Goal: Information Seeking & Learning: Learn about a topic

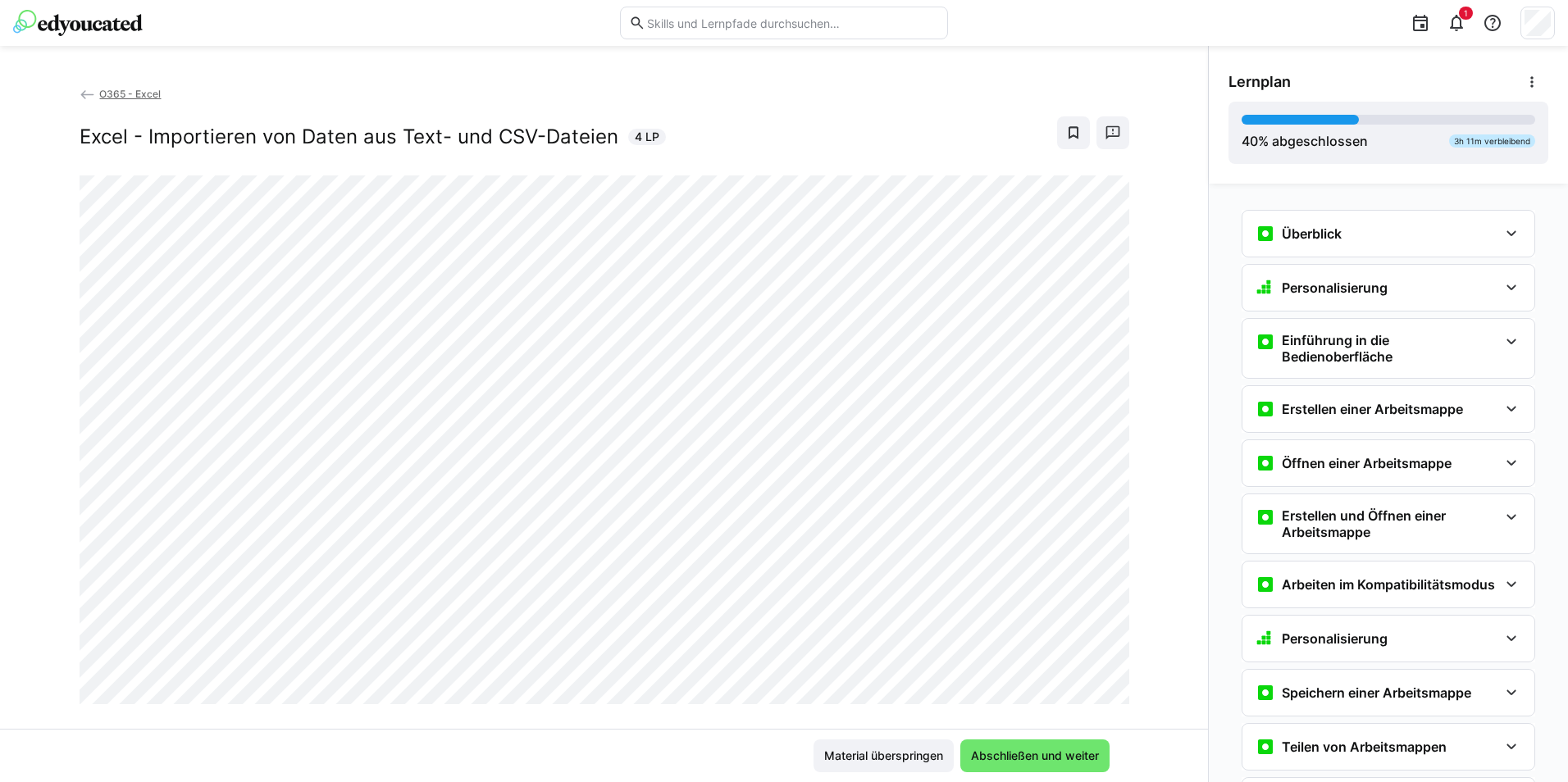
scroll to position [1625, 0]
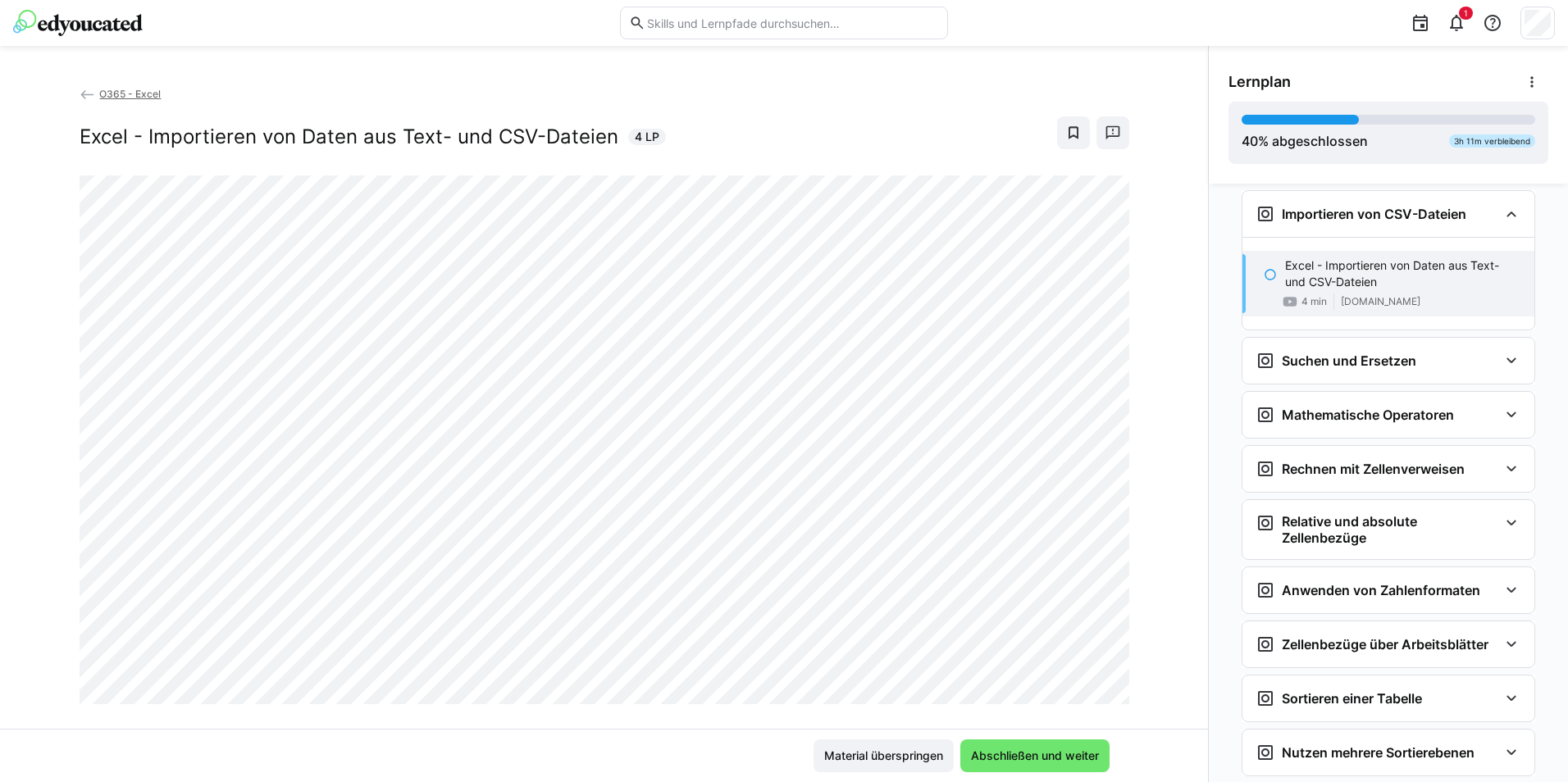
click at [52, 431] on div "O365 - Excel Excel - Importieren von Daten aus Text- und CSV-Dateien 4 LP" at bounding box center [604, 407] width 1208 height 644
click at [58, 434] on div "O365 - Excel Excel - Importieren von Daten aus Text- und CSV-Dateien 4 LP" at bounding box center [604, 407] width 1208 height 644
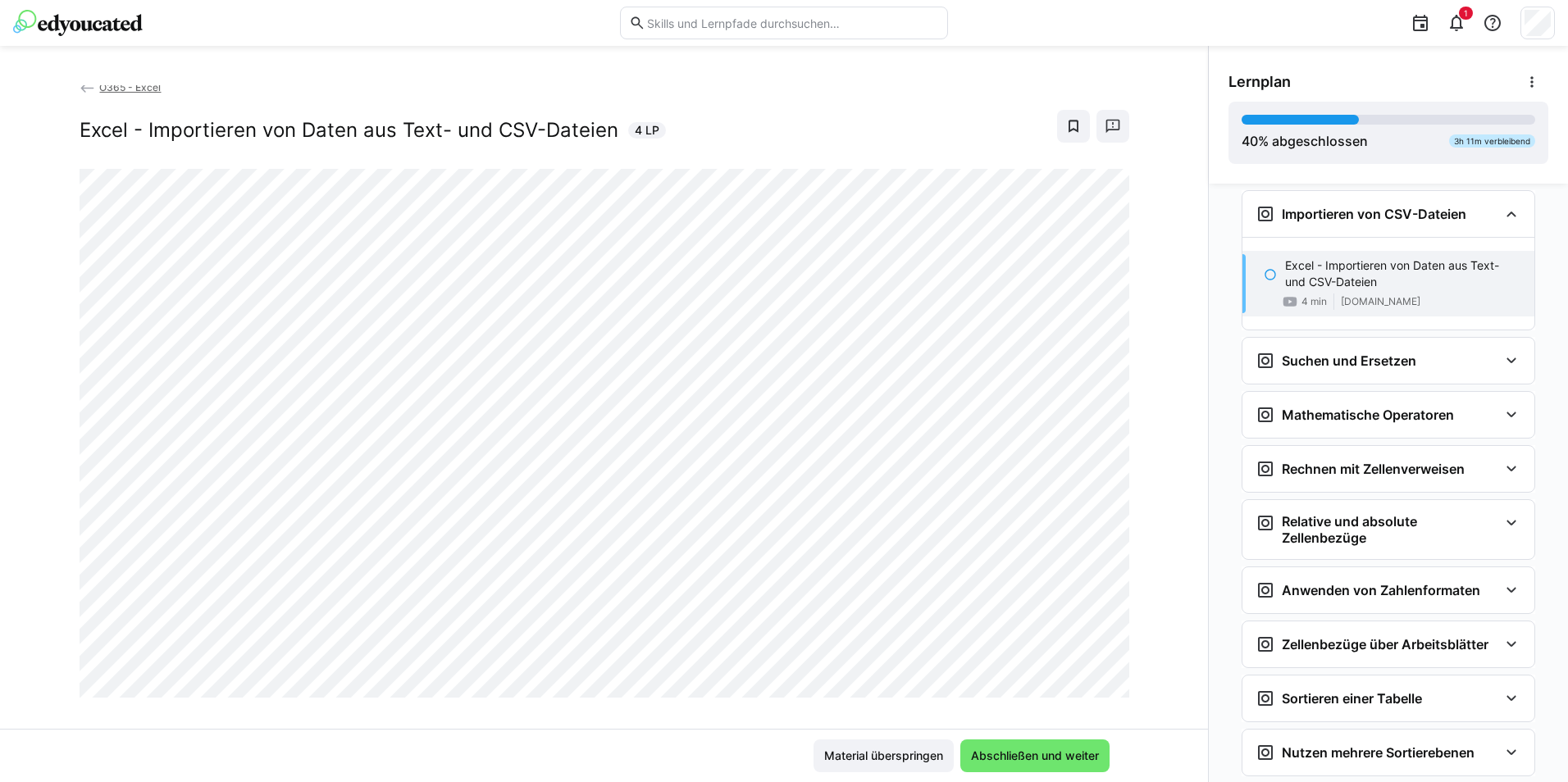
scroll to position [0, 0]
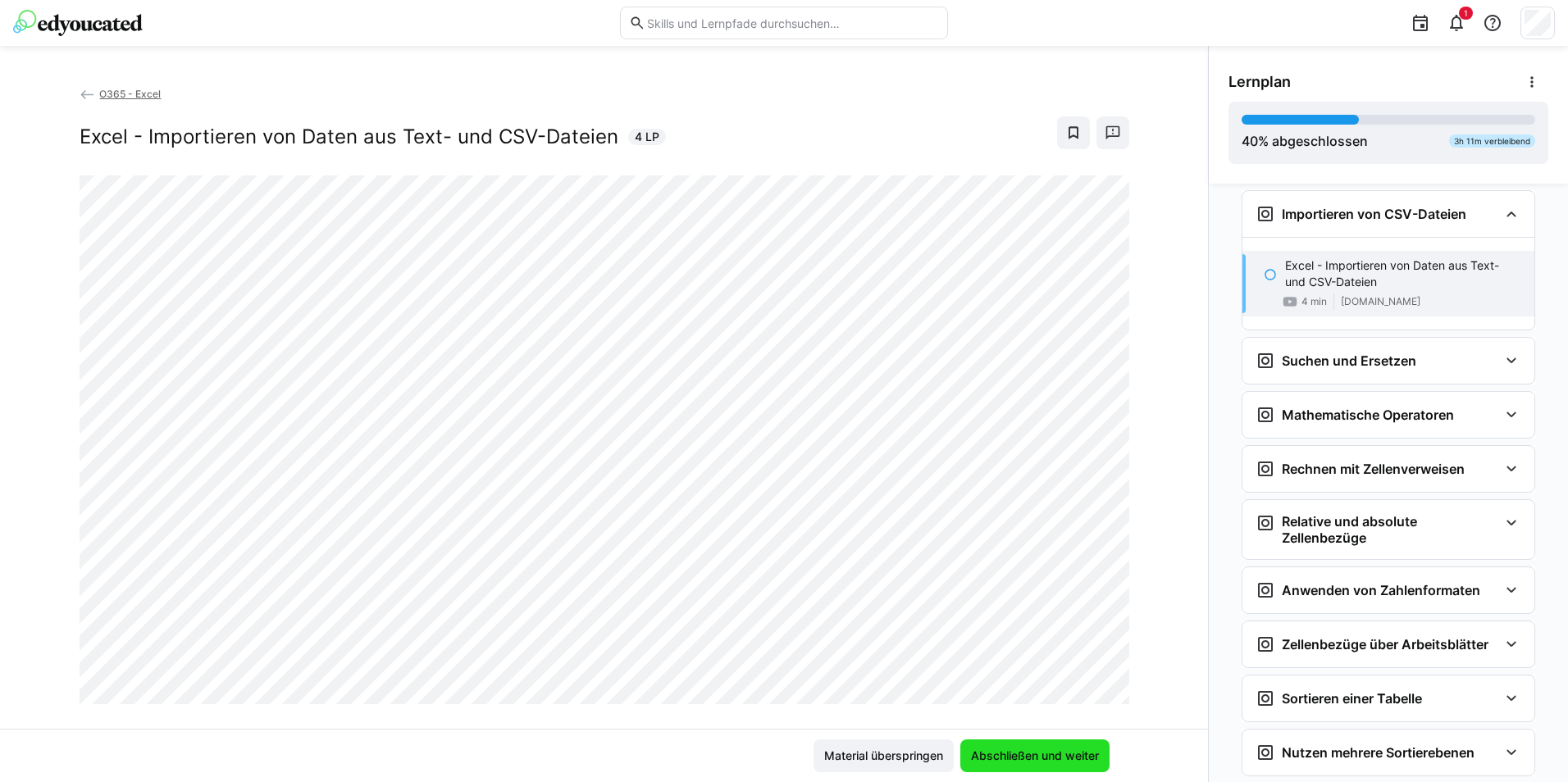
click at [1083, 756] on span "Abschließen und weiter" at bounding box center [1035, 756] width 133 height 17
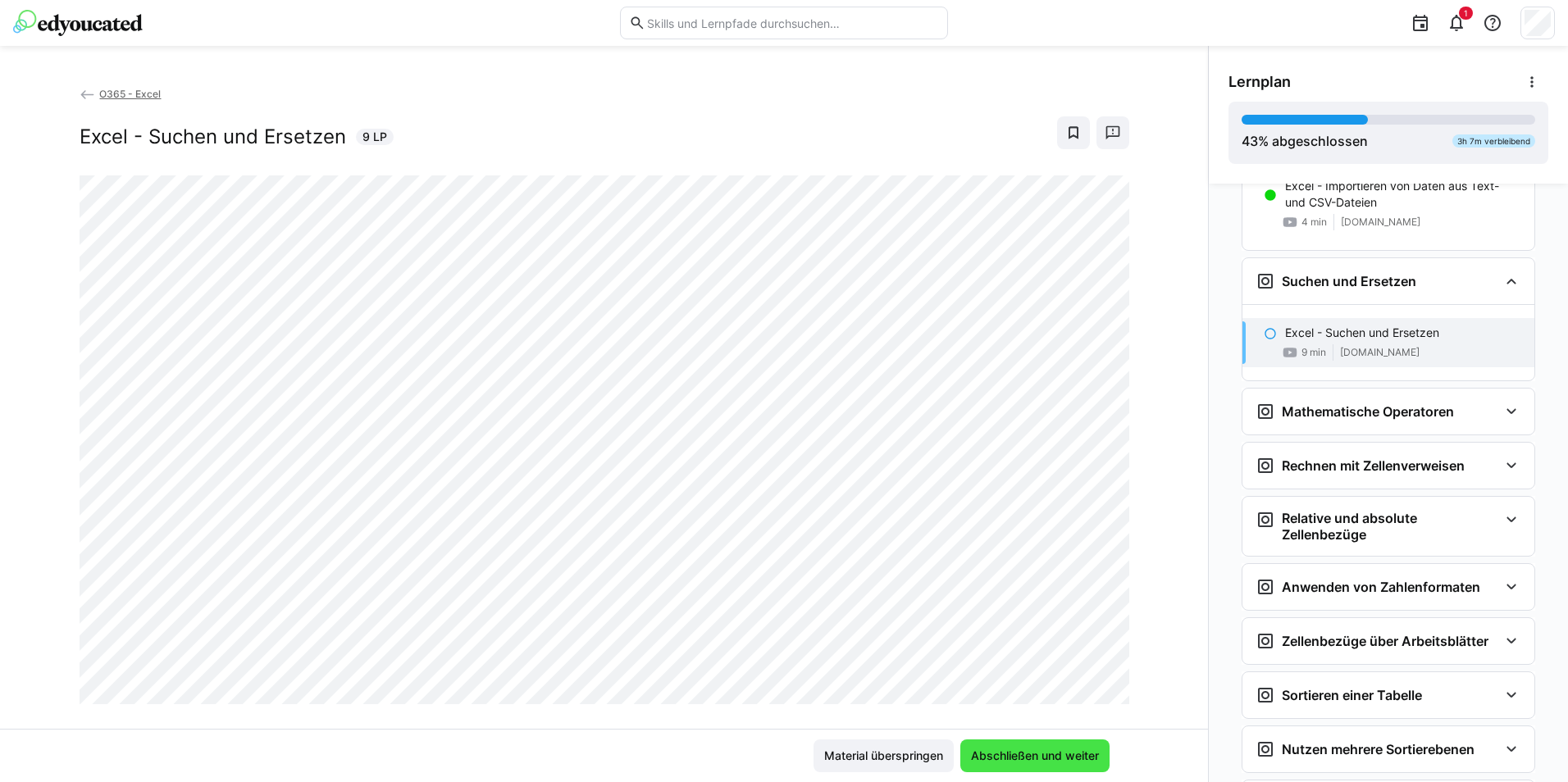
scroll to position [1779, 0]
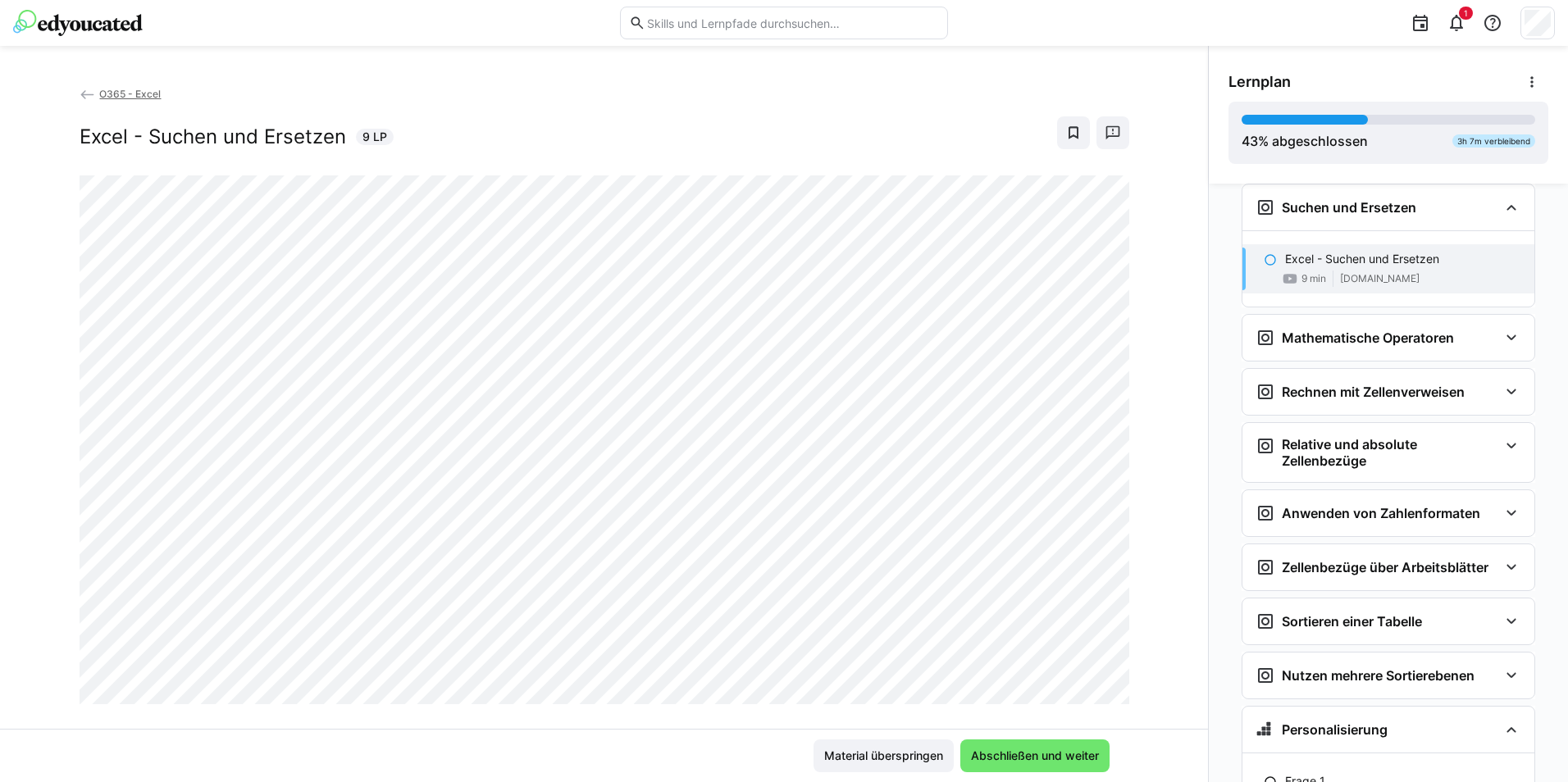
click at [687, 718] on div "O365 - Excel Excel - Suchen und Ersetzen 9 LP" at bounding box center [604, 407] width 1208 height 644
click at [1077, 756] on span "Abschließen und weiter" at bounding box center [1035, 756] width 133 height 17
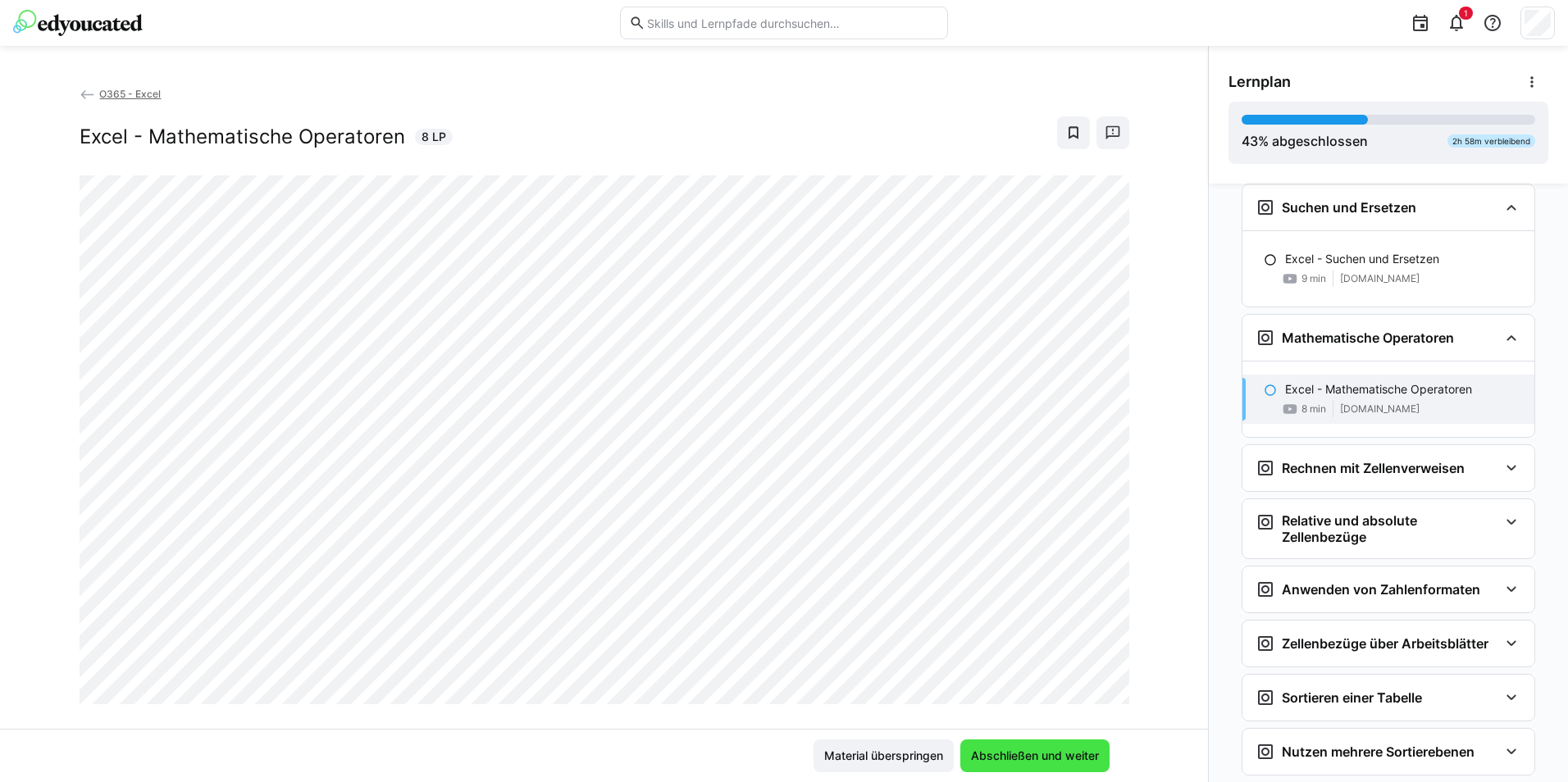
scroll to position [1909, 0]
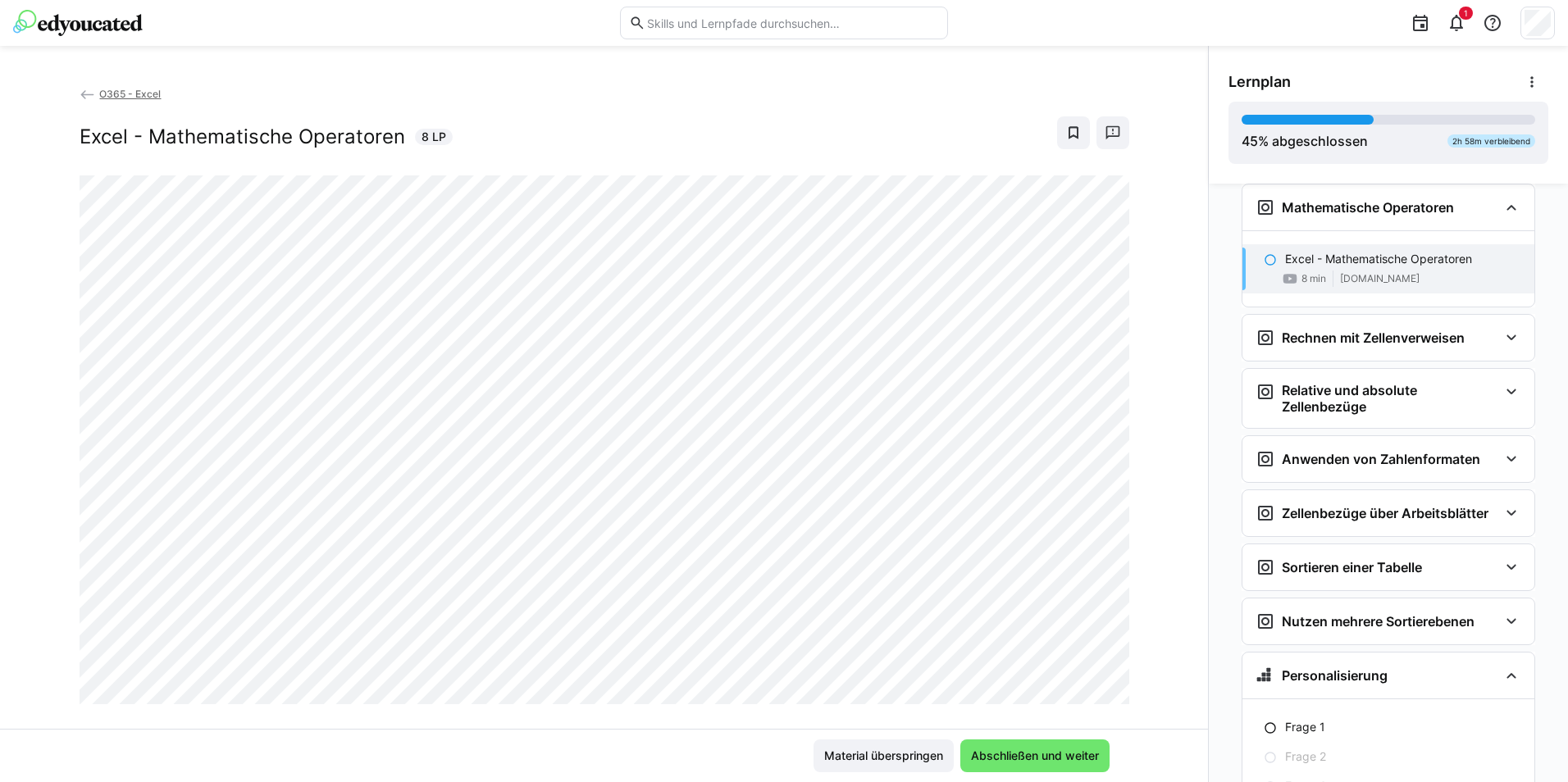
click at [713, 716] on div "O365 - Excel Excel - Mathematische Operatoren 8 LP" at bounding box center [604, 407] width 1208 height 644
click at [1092, 756] on span "Abschließen und weiter" at bounding box center [1035, 756] width 133 height 17
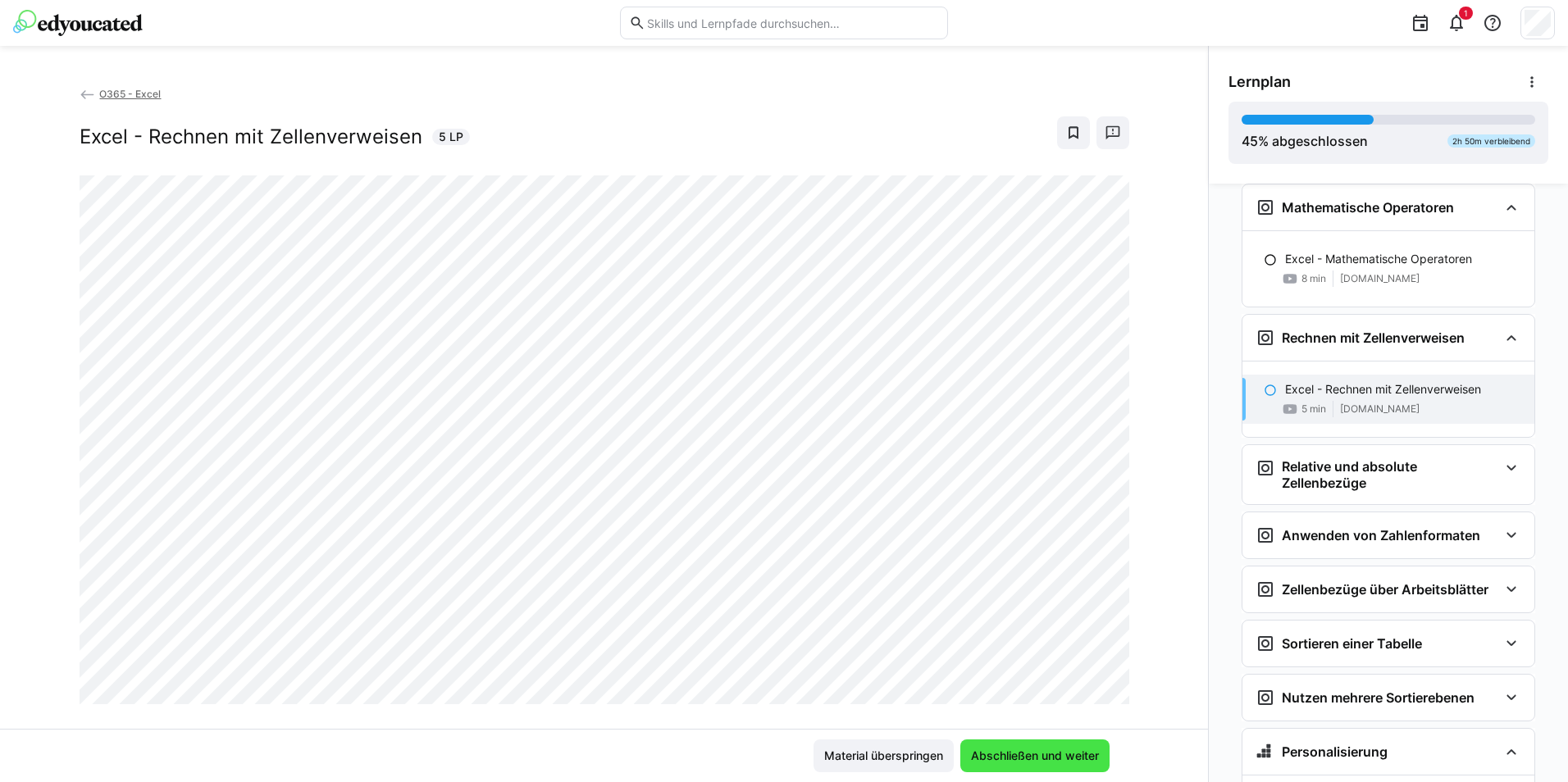
scroll to position [2040, 0]
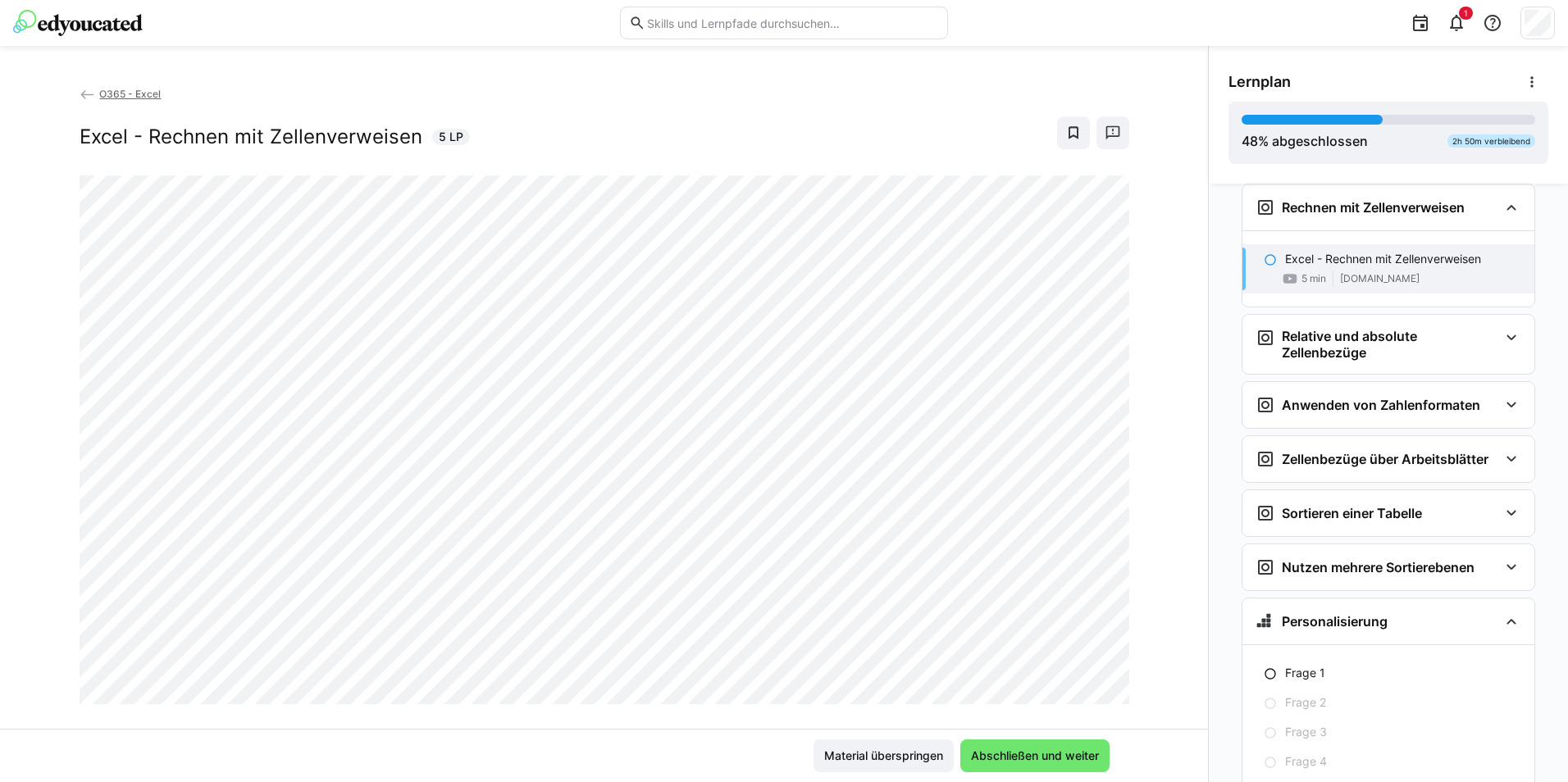
click at [33, 571] on div "O365 - Excel Excel - Rechnen mit Zellenverweisen 5 LP" at bounding box center [604, 407] width 1208 height 644
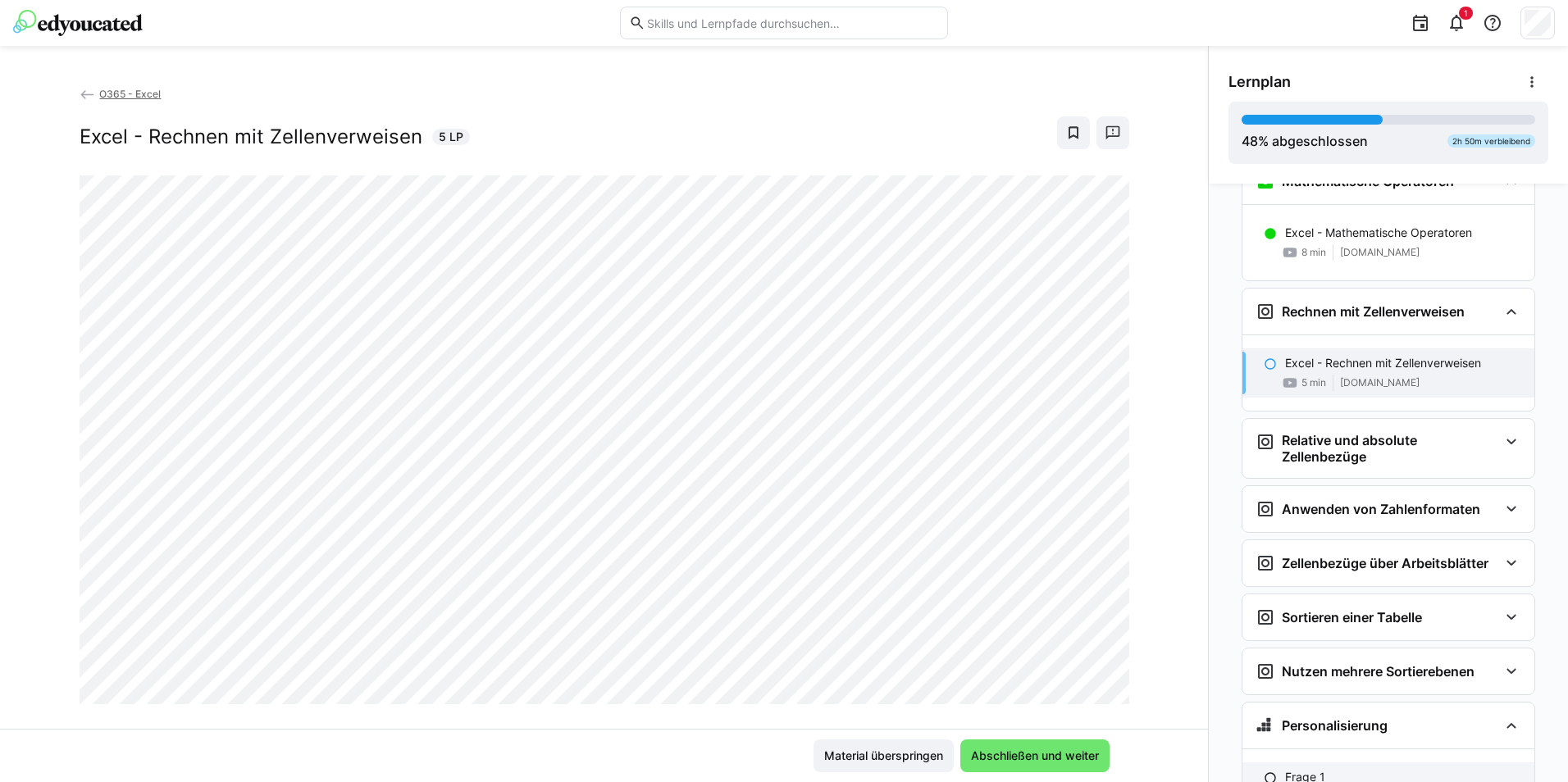
scroll to position [1912, 0]
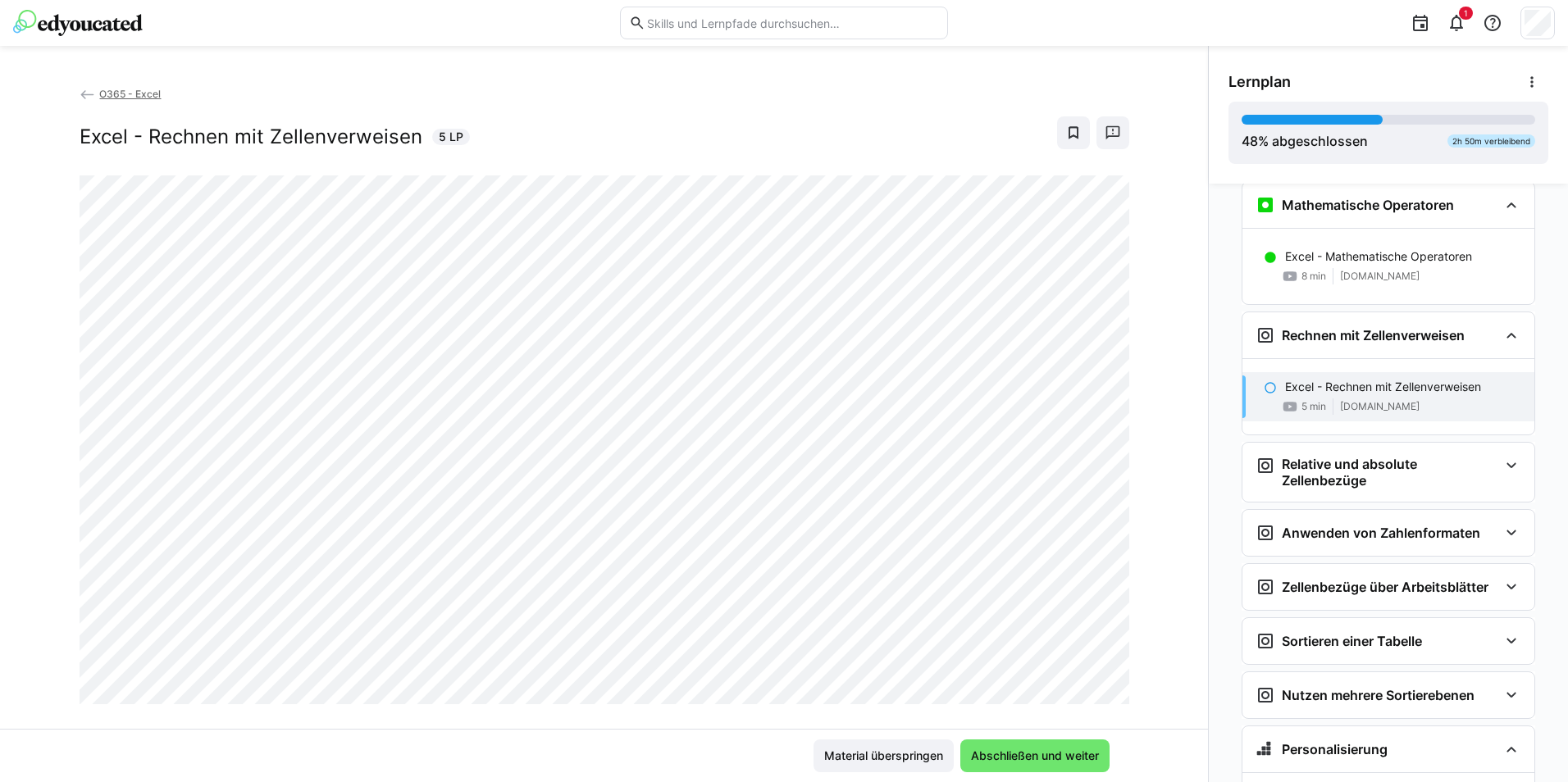
click at [728, 719] on div "O365 - Excel Excel - Rechnen mit Zellenverweisen 5 LP" at bounding box center [604, 407] width 1208 height 644
click at [1042, 755] on span "Abschließen und weiter" at bounding box center [1035, 756] width 133 height 17
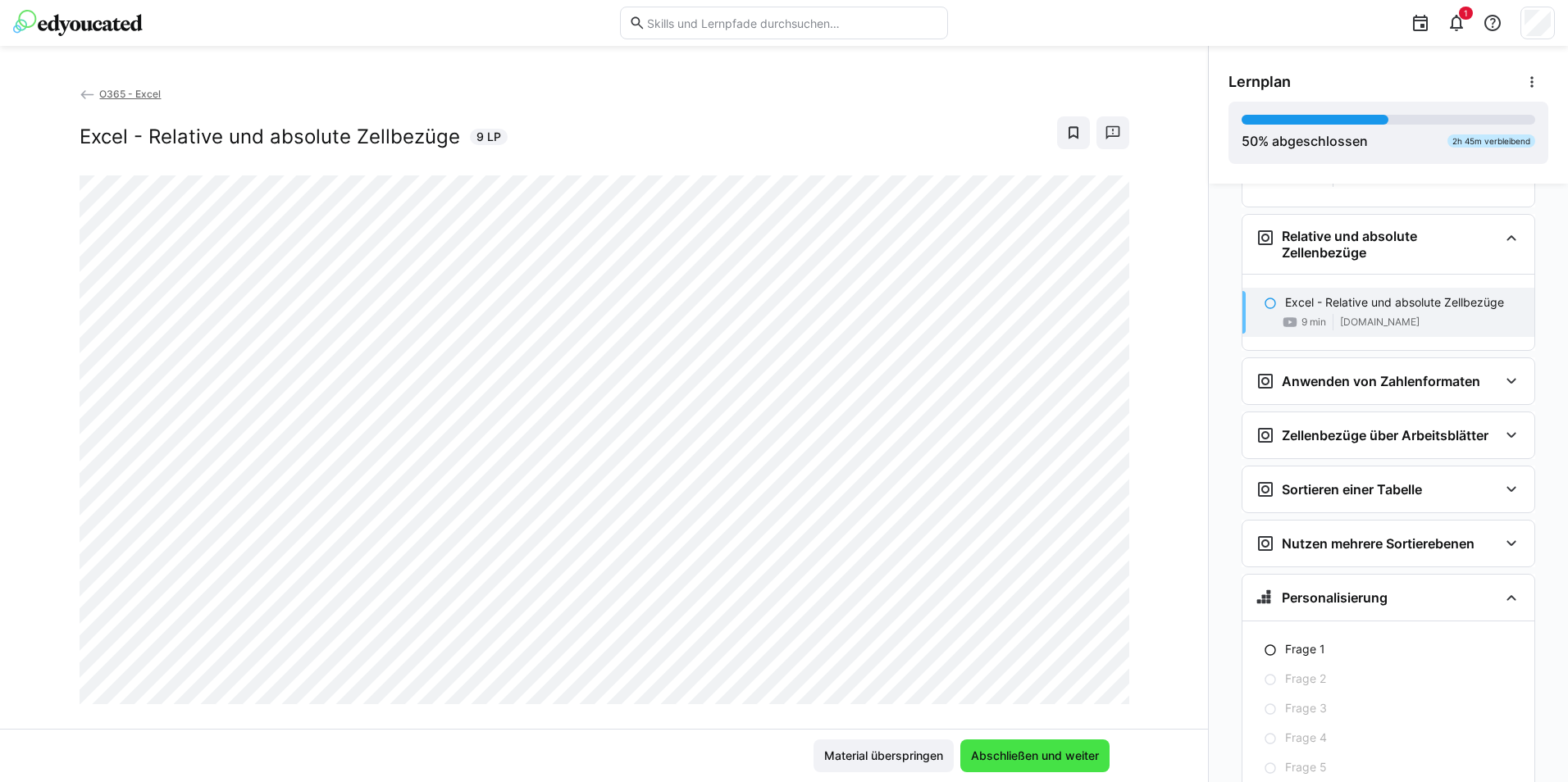
scroll to position [2158, 0]
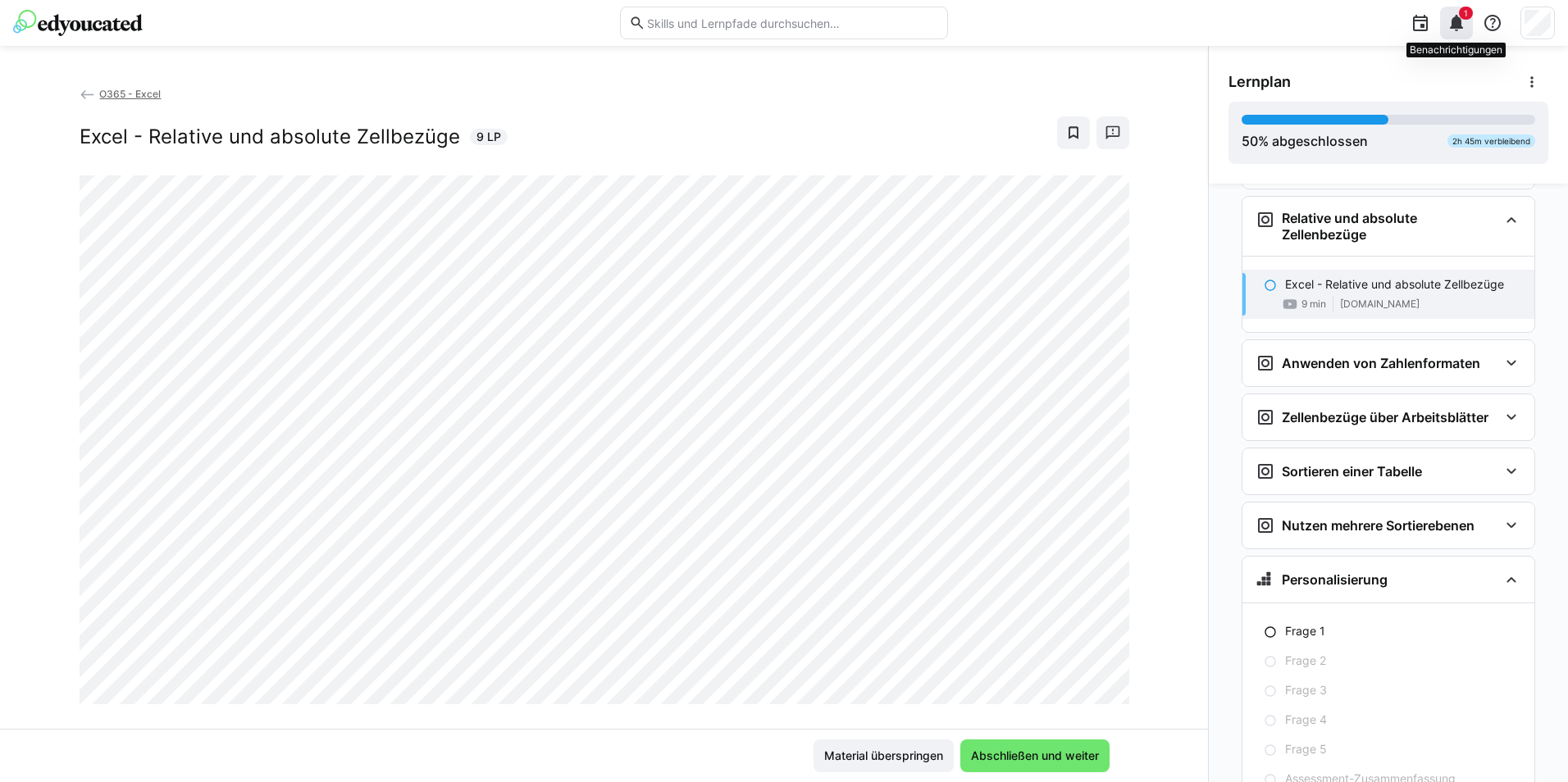
click at [1460, 21] on eds-icon at bounding box center [1457, 23] width 20 height 20
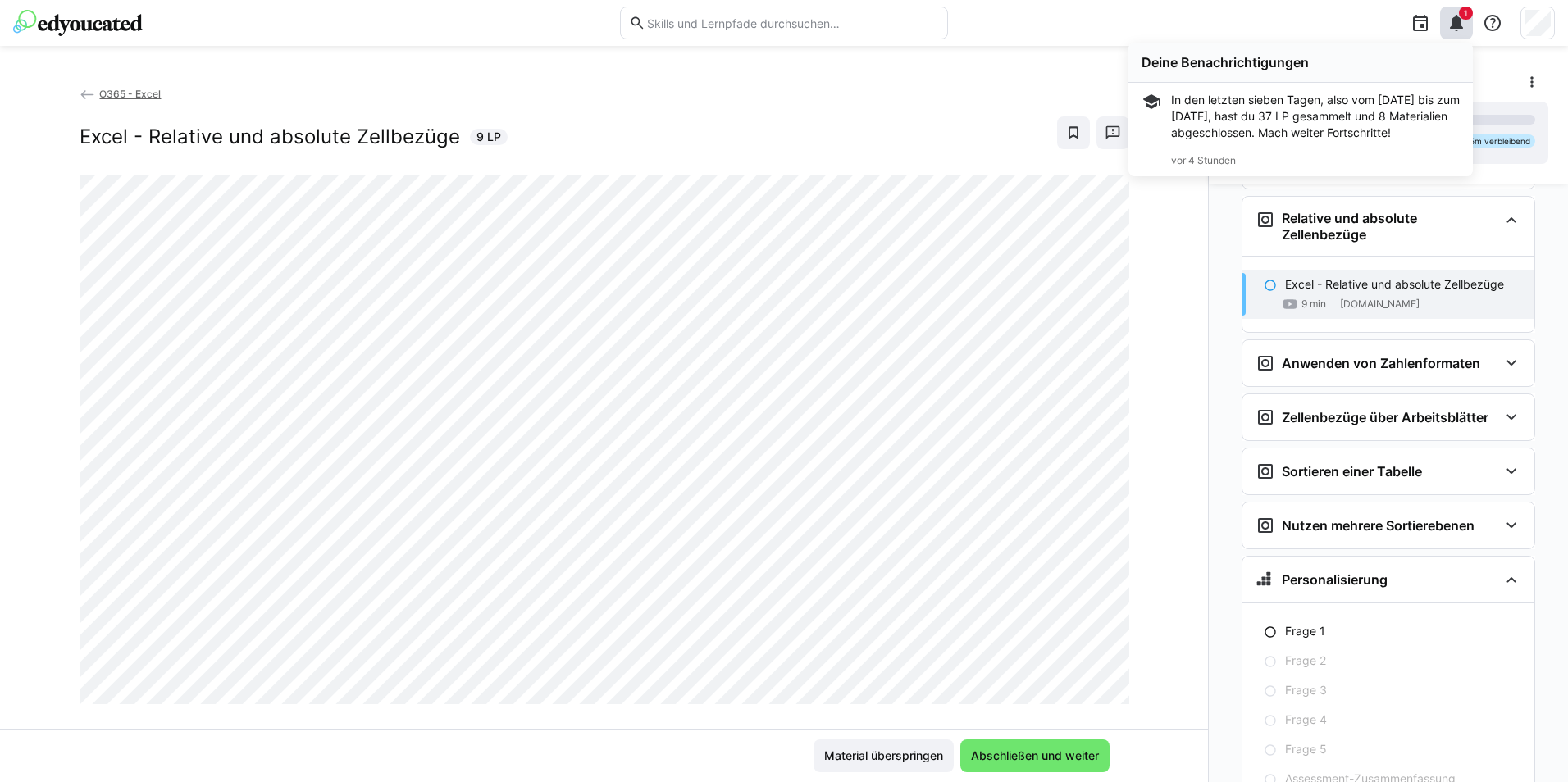
click at [39, 444] on div "O365 - Excel Excel - Relative und absolute Zellbezüge 9 LP" at bounding box center [604, 407] width 1208 height 644
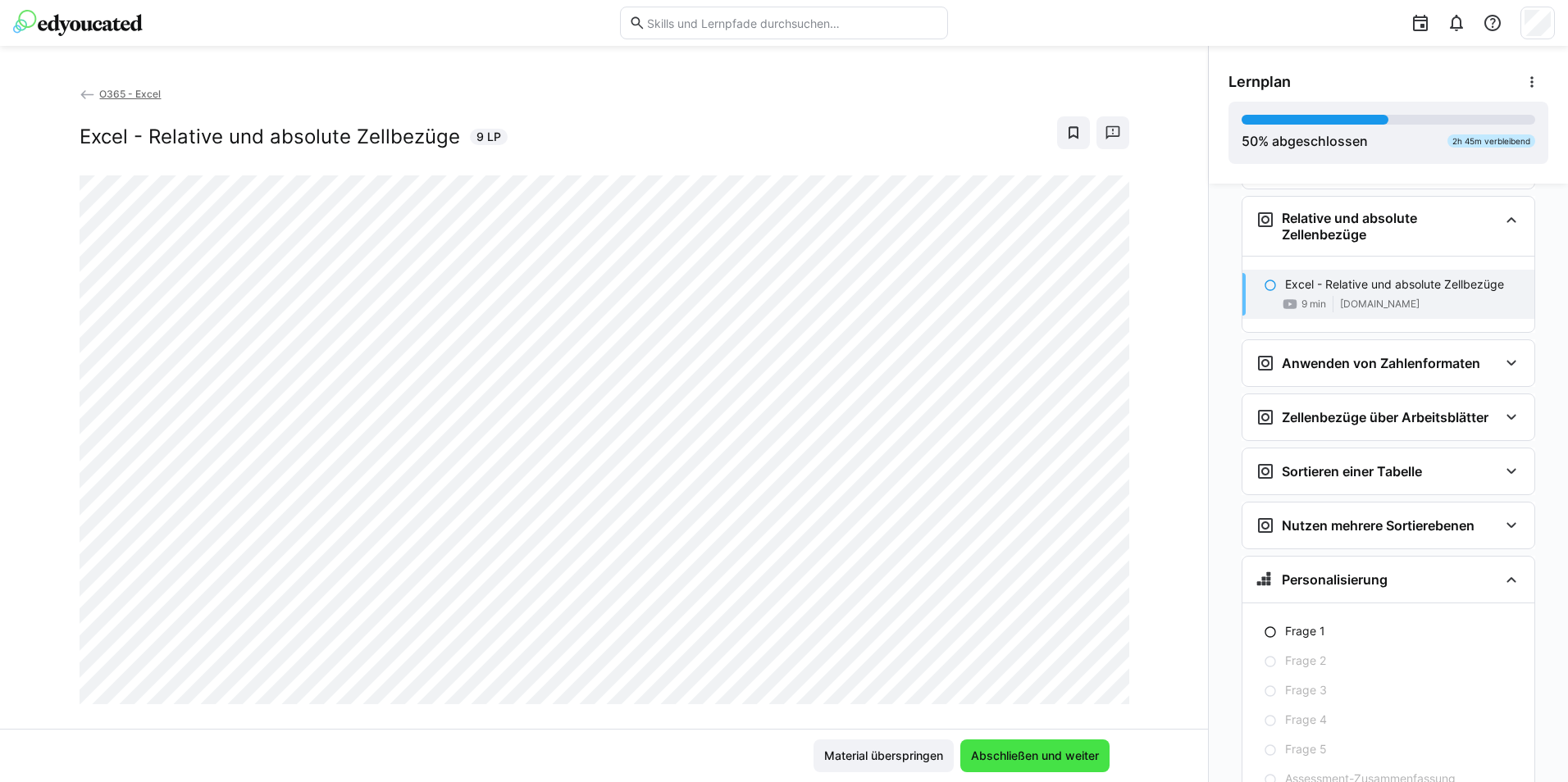
click at [1084, 762] on span "Abschließen und weiter" at bounding box center [1035, 756] width 133 height 17
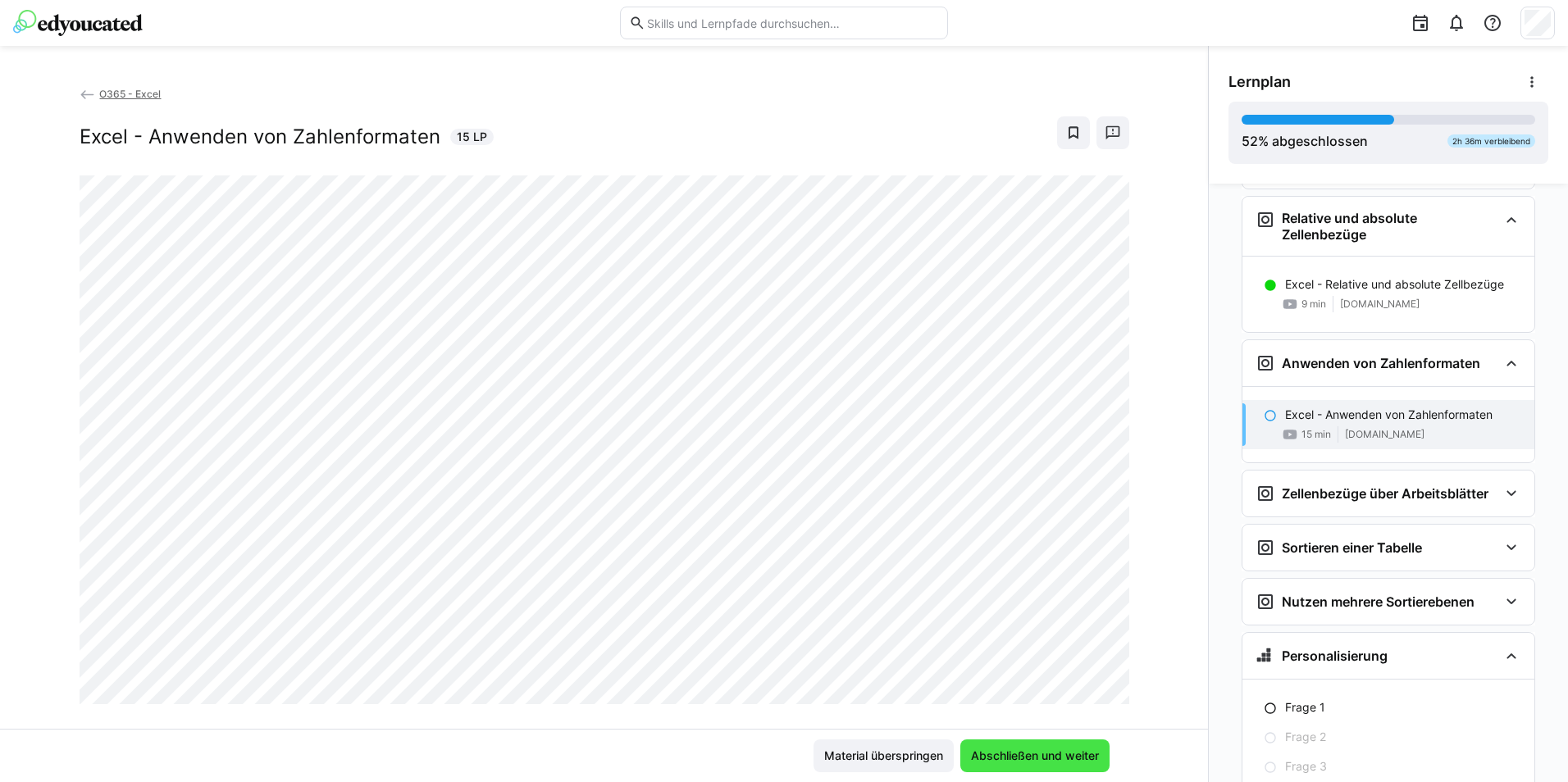
scroll to position [2234, 0]
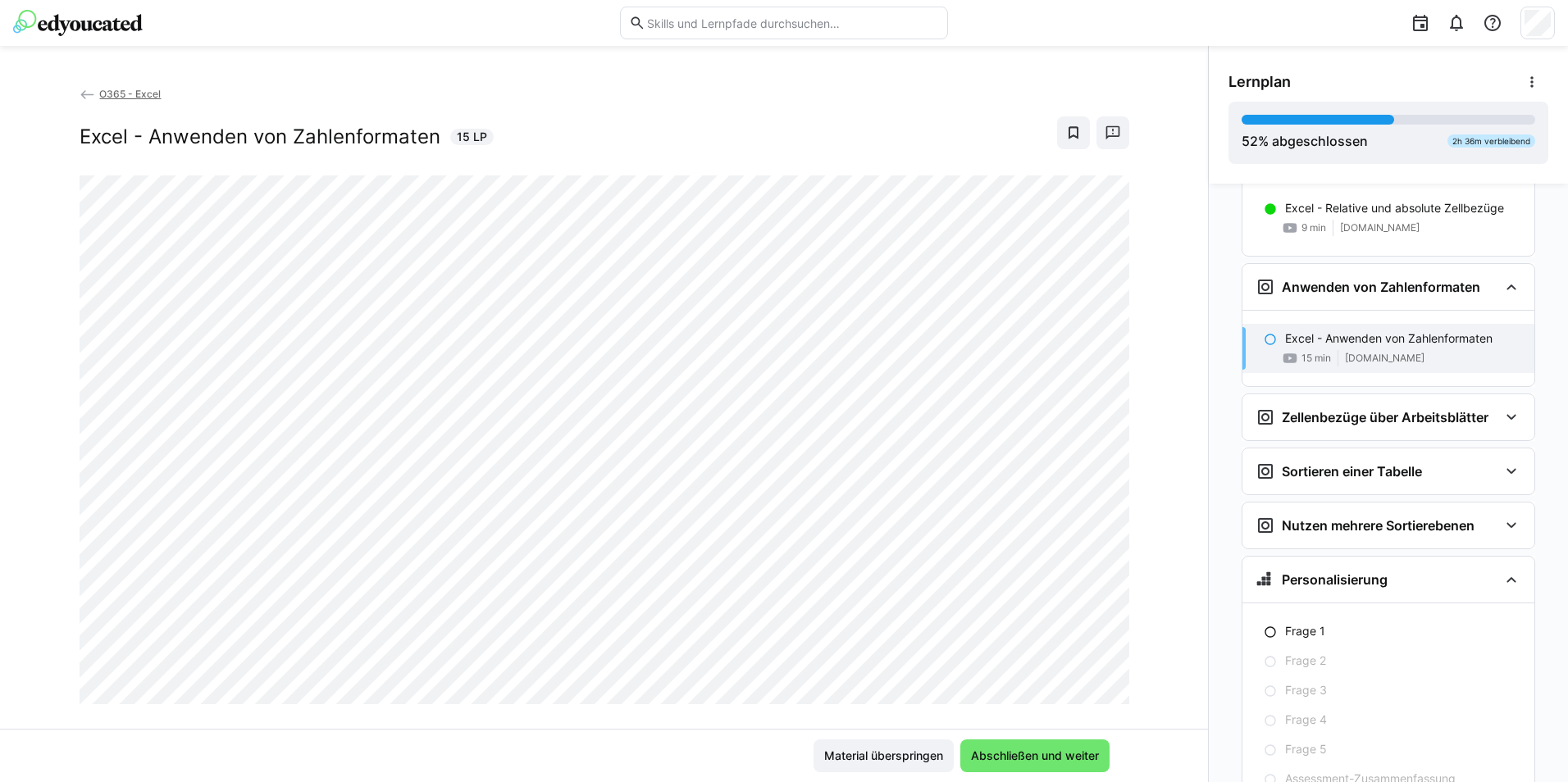
click at [752, 709] on div "O365 - Excel Excel - Anwenden von Zahlenformaten 15 LP" at bounding box center [604, 407] width 1208 height 644
click at [1007, 759] on span "Abschließen und weiter" at bounding box center [1035, 756] width 133 height 17
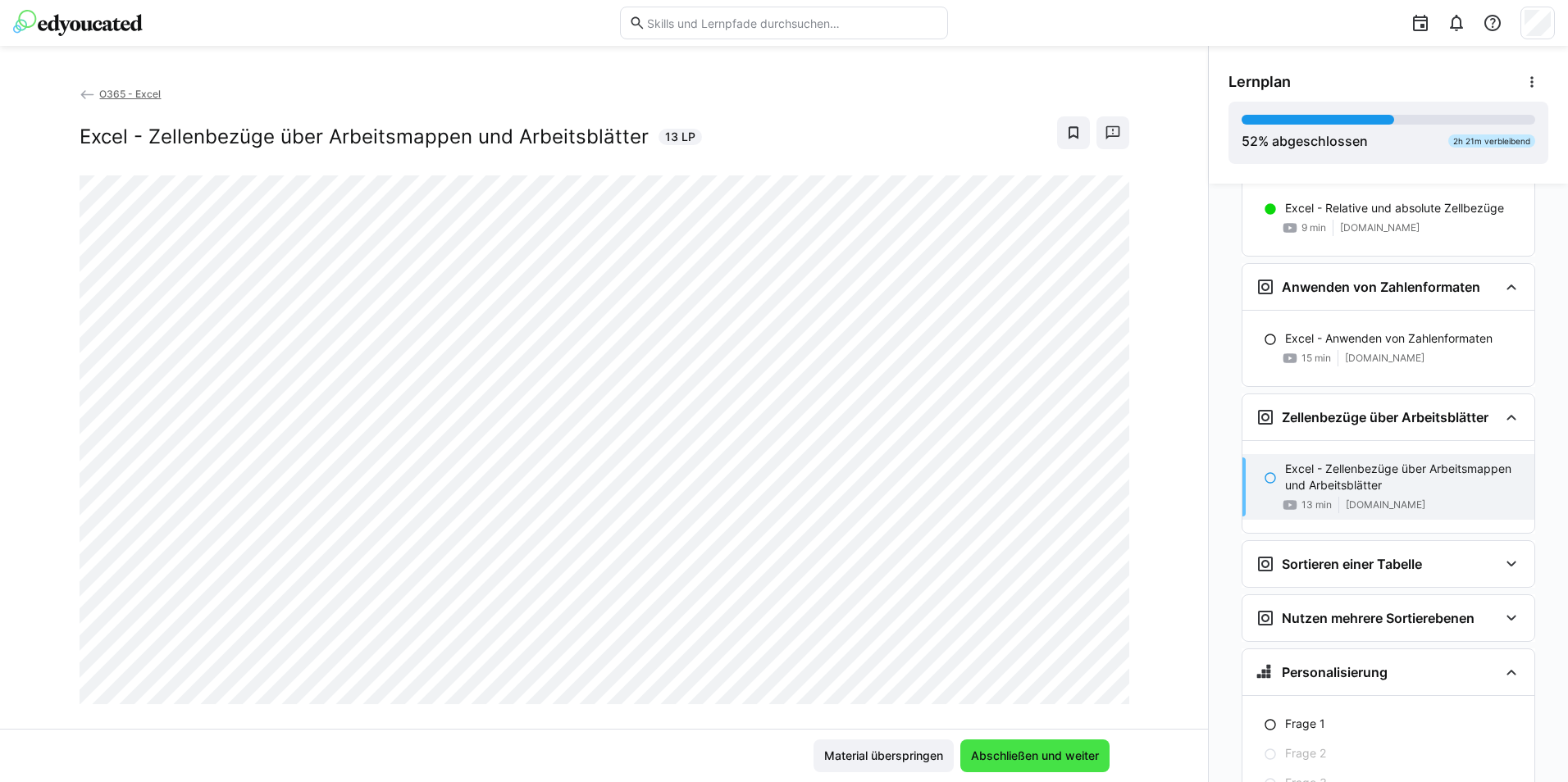
scroll to position [2310, 0]
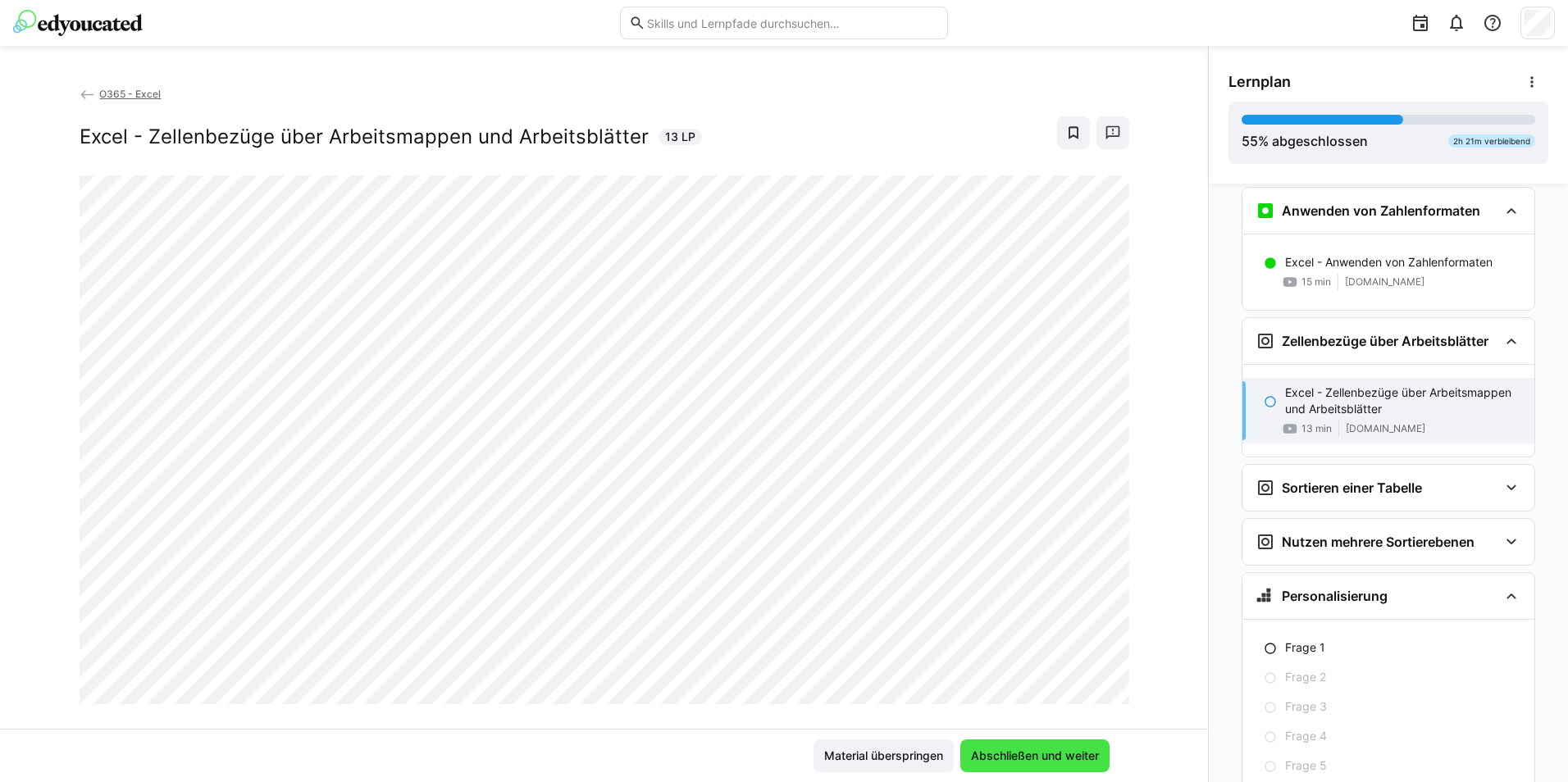
click at [1002, 749] on span "Abschließen und weiter" at bounding box center [1035, 756] width 133 height 17
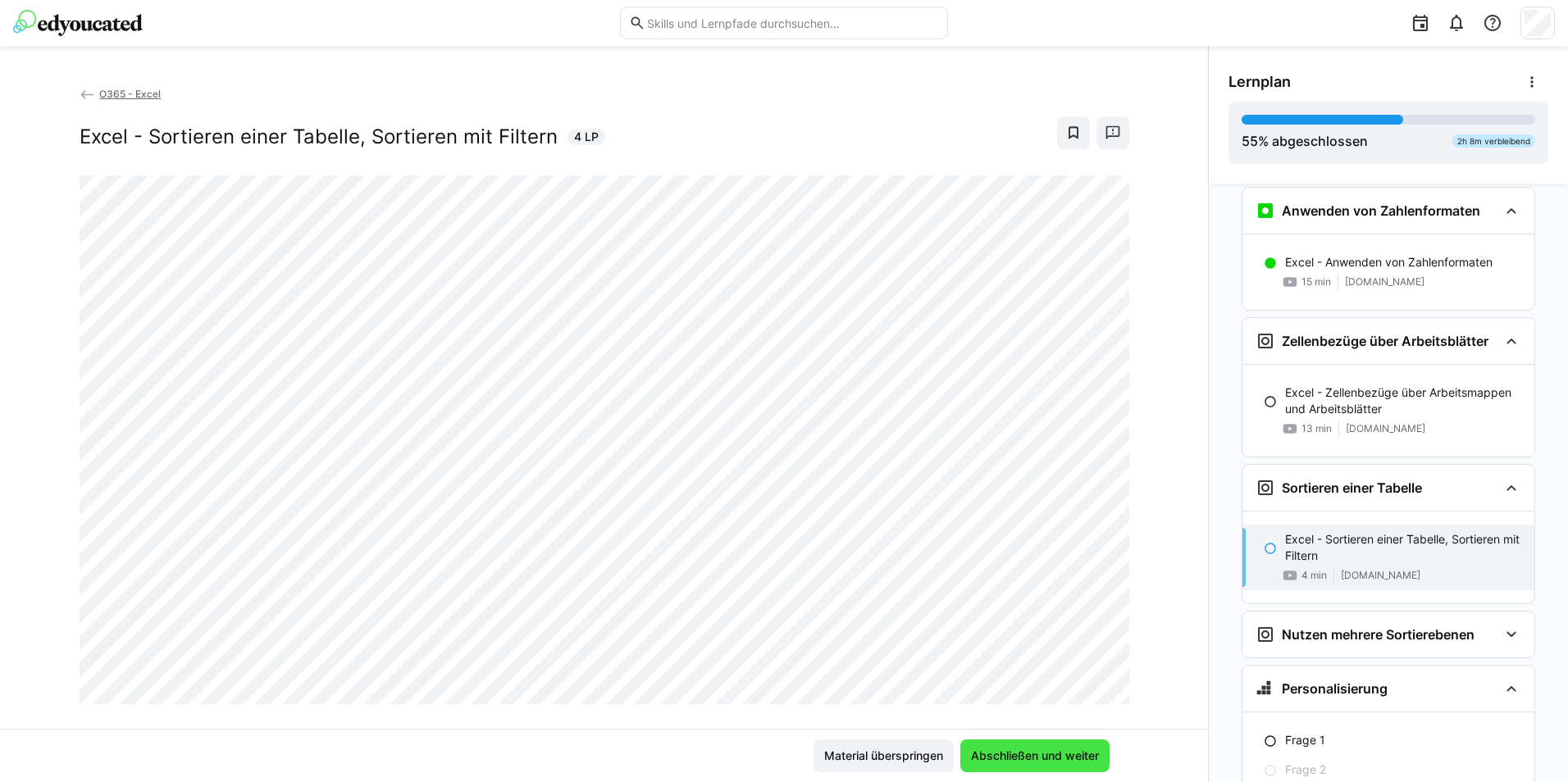
scroll to position [2403, 0]
